Goal: Check status: Check status

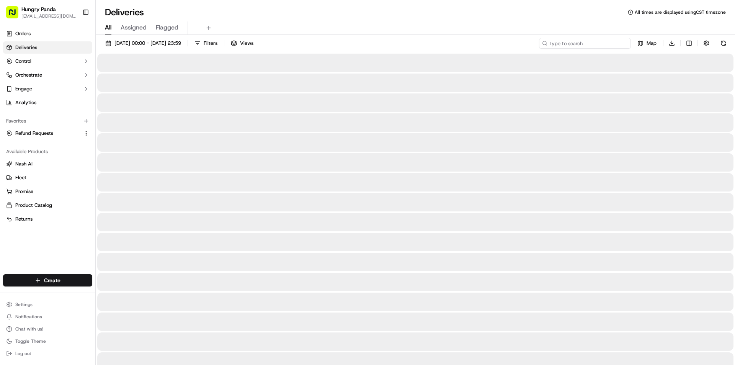
click at [589, 48] on input at bounding box center [585, 43] width 92 height 11
paste input "1578200698855772521560"
type input "1578200698855772521560"
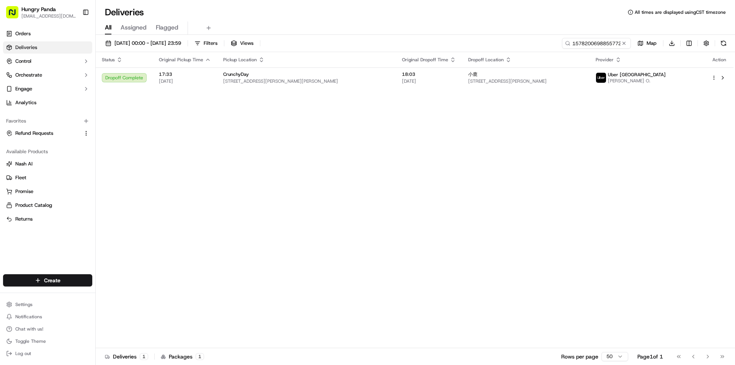
click at [412, 90] on div "Status Original Pickup Time Pickup Location Original Dropoff Time Dropoff Locat…" at bounding box center [415, 200] width 638 height 296
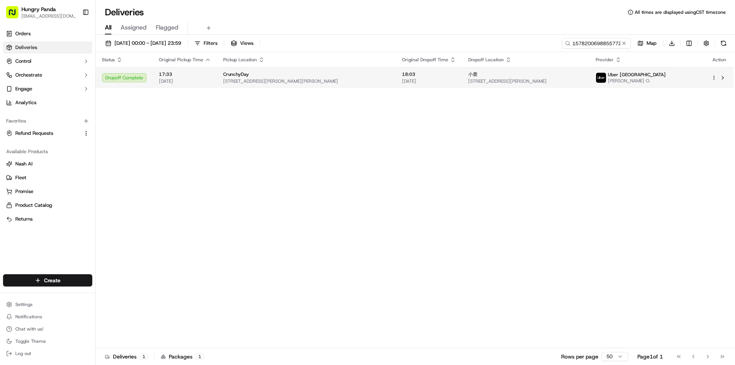
click at [462, 86] on td "小鹿 [STREET_ADDRESS][PERSON_NAME]" at bounding box center [526, 77] width 128 height 21
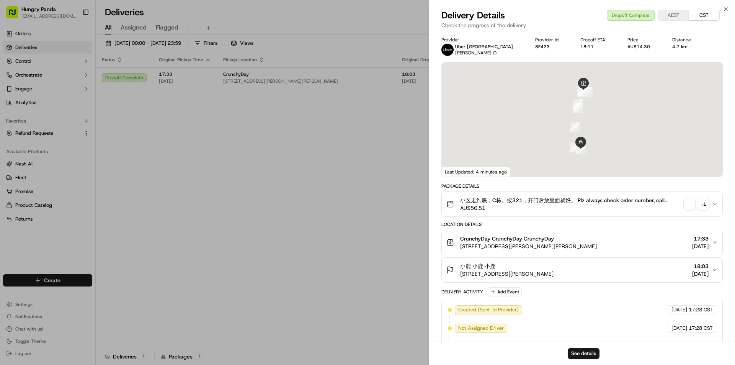
click at [705, 205] on div "+ 1" at bounding box center [703, 204] width 11 height 11
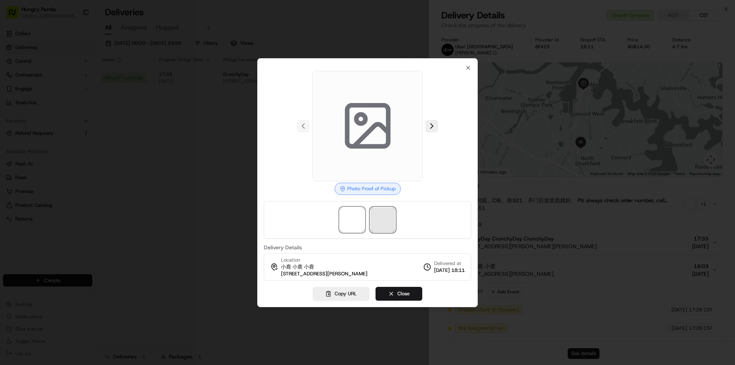
click at [385, 224] on span at bounding box center [383, 220] width 25 height 25
